Goal: Ask a question

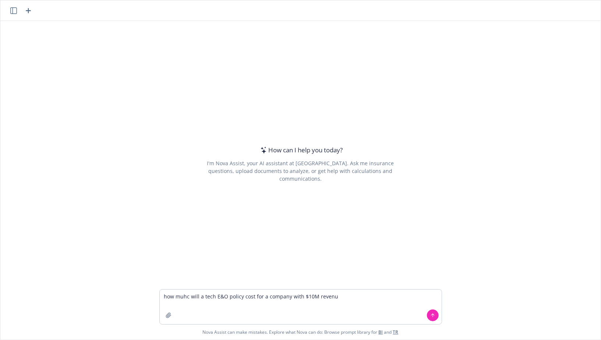
type textarea "how muhc will a tech E&O policy cost for a company with $10M revenue"
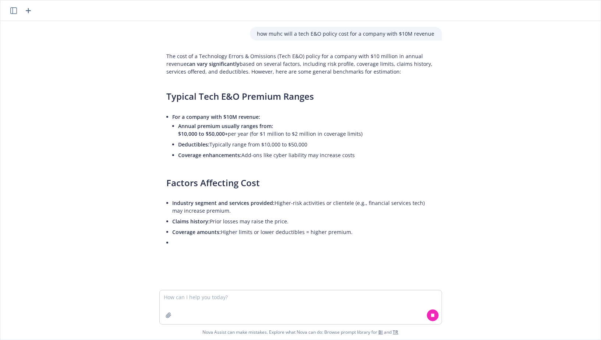
click at [281, 134] on li "Annual premium usually ranges from: $10,000 to $50,000+ per year (for $1 millio…" at bounding box center [307, 130] width 256 height 18
click at [277, 150] on li "Coverage enhancements: Add-ons like cyber liability may increase costs" at bounding box center [307, 155] width 256 height 11
